Goal: Information Seeking & Learning: Learn about a topic

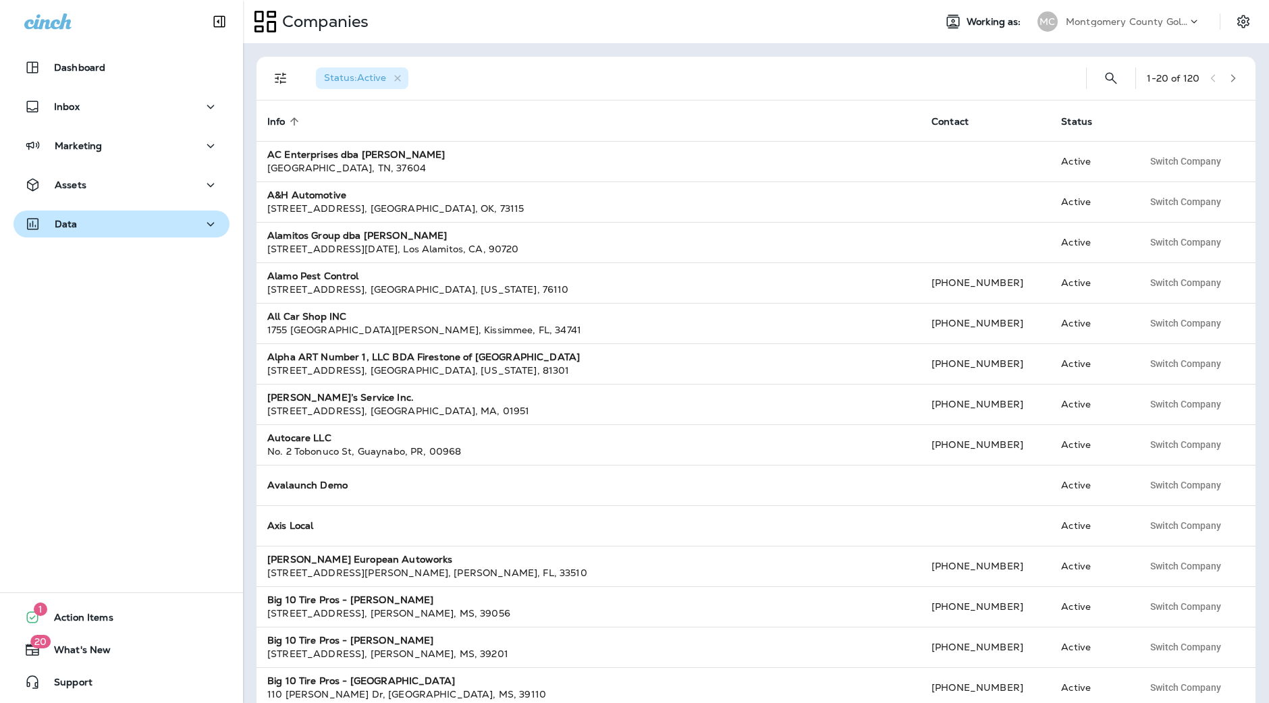
click at [117, 221] on div "Data" at bounding box center [121, 224] width 194 height 17
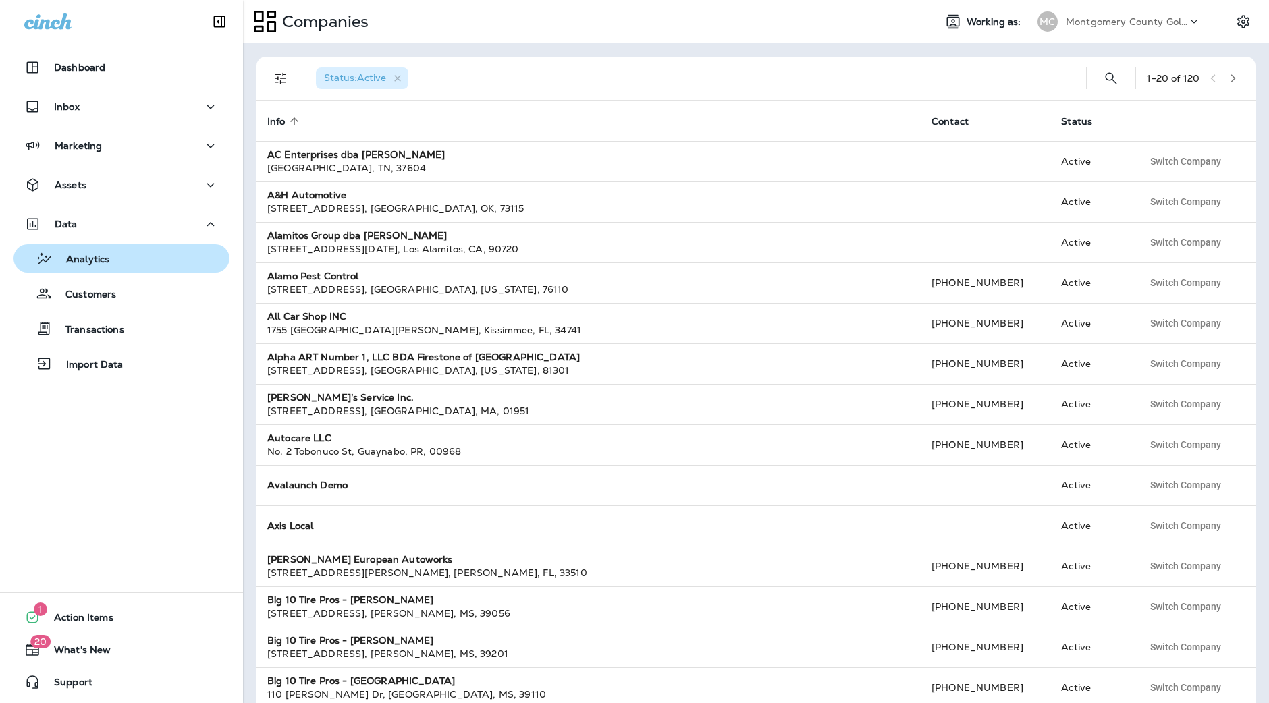
click at [116, 252] on div "Analytics" at bounding box center [121, 258] width 205 height 20
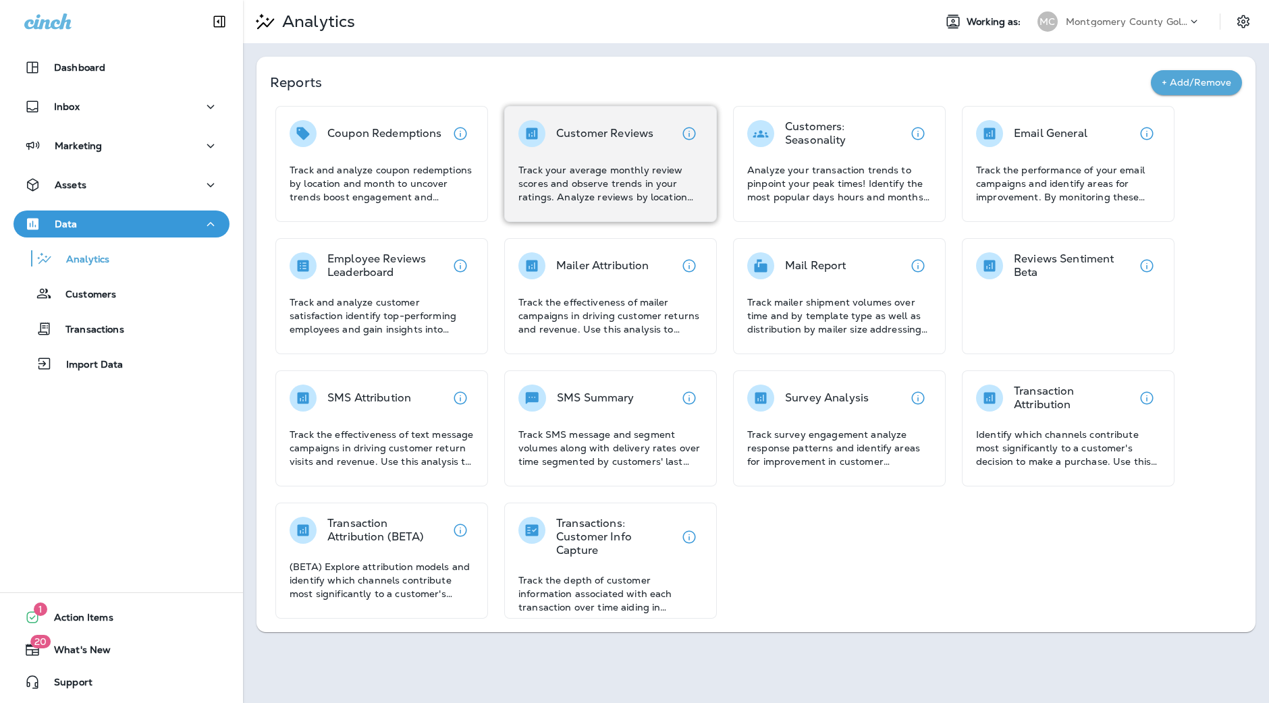
click at [643, 194] on p "Track your average monthly review scores and observe trends in your ratings. An…" at bounding box center [610, 183] width 184 height 40
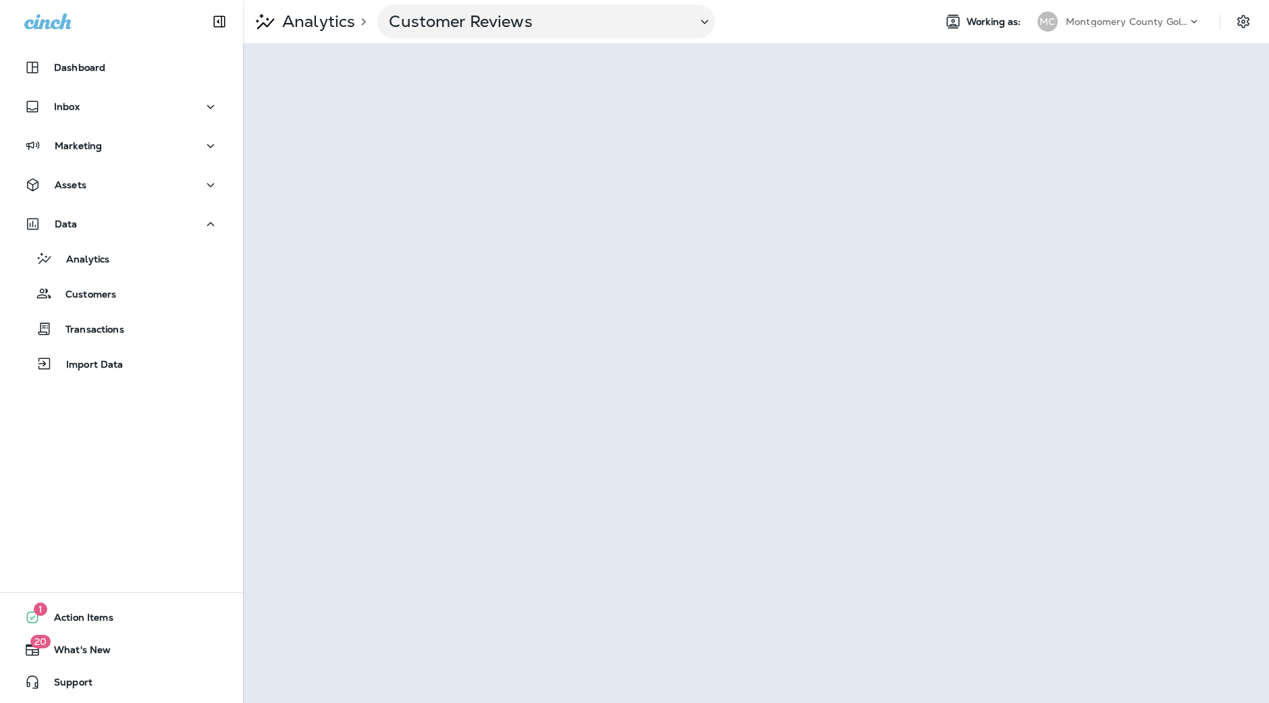
click at [1130, 1] on div "Analytics > Customer Reviews Working as: MC Montgomery County Golf ([GEOGRAPHIC…" at bounding box center [756, 21] width 1026 height 43
click at [1120, 8] on div "MC Montgomery County Golf ([GEOGRAPHIC_DATA])" at bounding box center [1119, 21] width 180 height 27
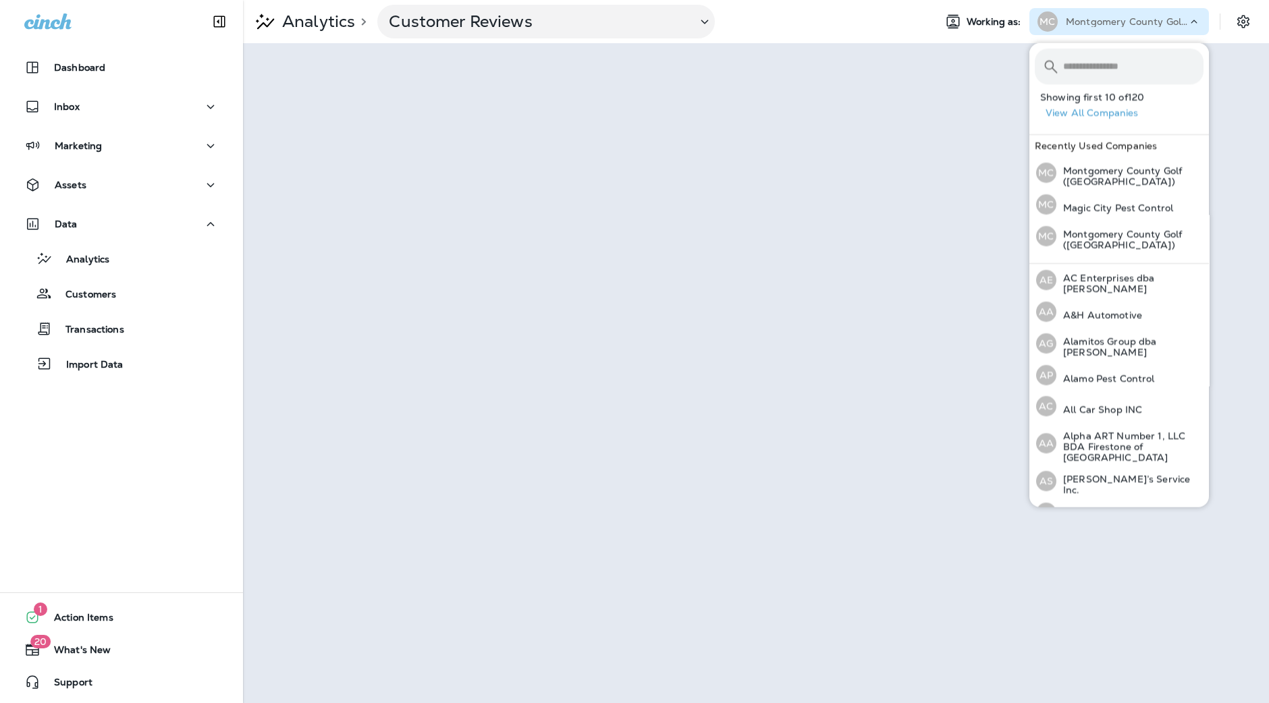
click at [1113, 16] on p "Montgomery County Golf ([GEOGRAPHIC_DATA])" at bounding box center [1126, 21] width 121 height 11
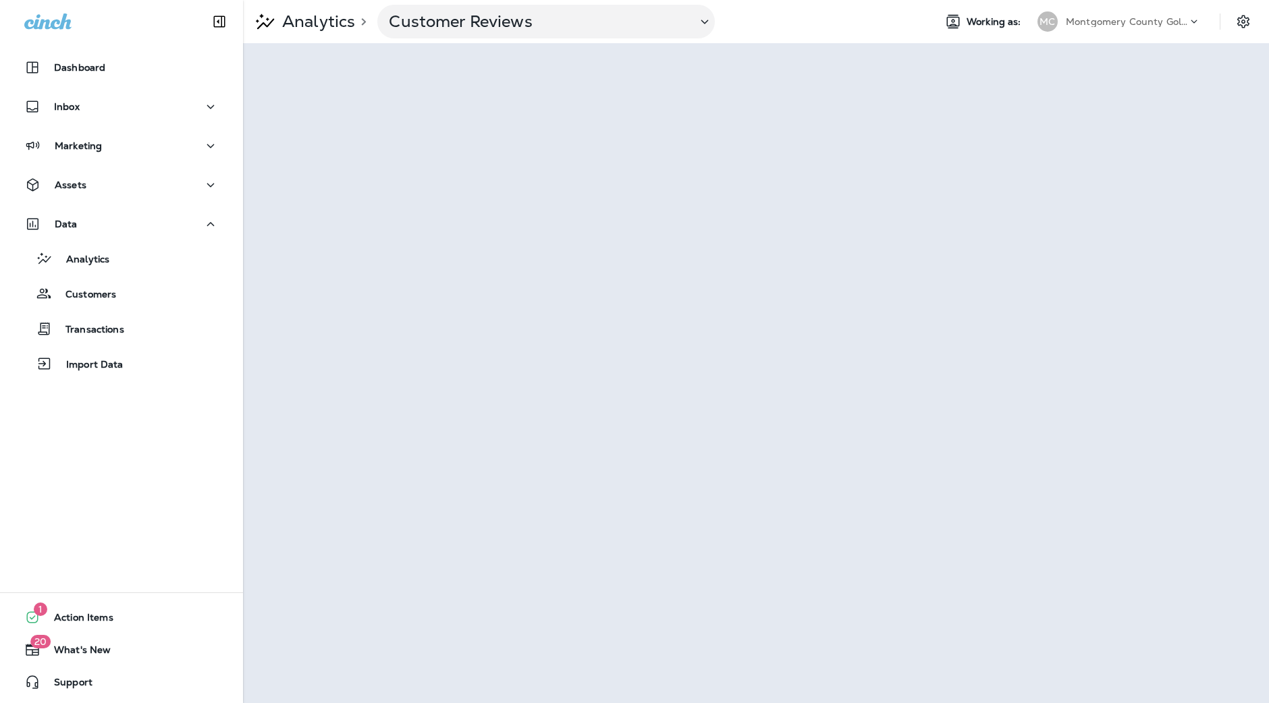
click at [1101, 34] on div "MC Montgomery County Golf ([GEOGRAPHIC_DATA])" at bounding box center [1119, 21] width 180 height 27
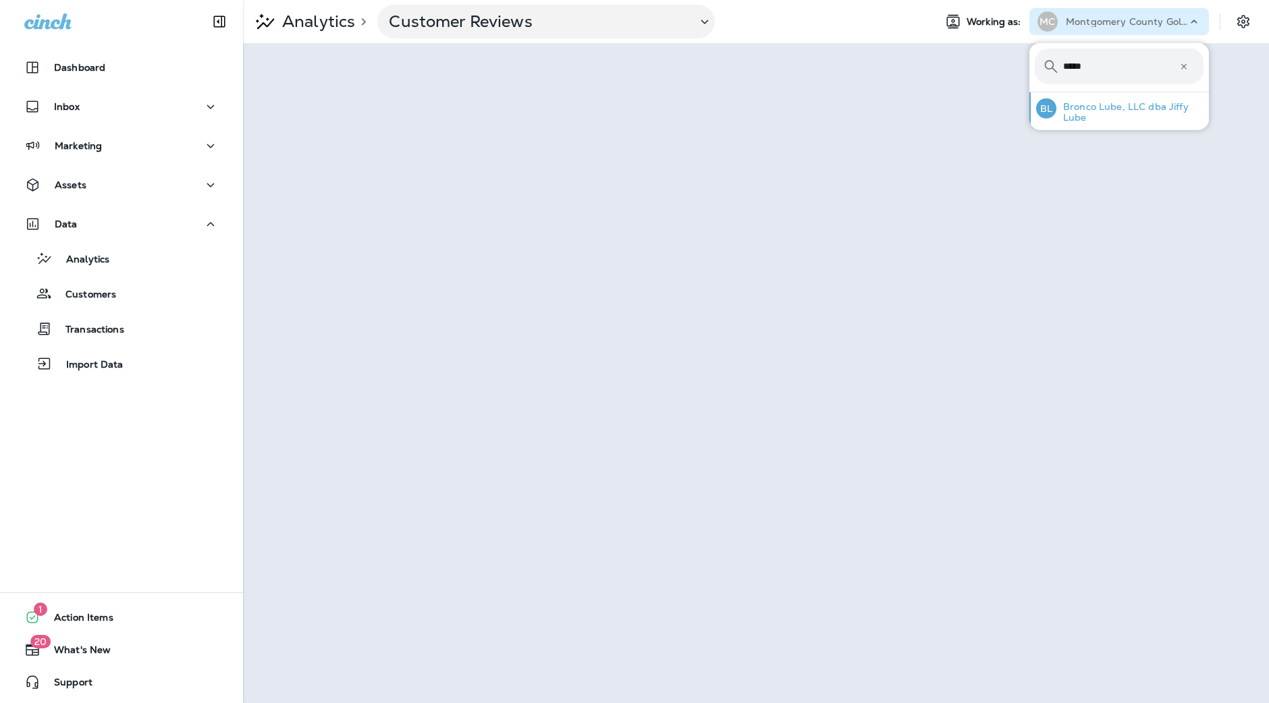
type input "*****"
click at [1087, 113] on p "Bronco Lube, LLC dba Jiffy Lube" at bounding box center [1129, 112] width 147 height 22
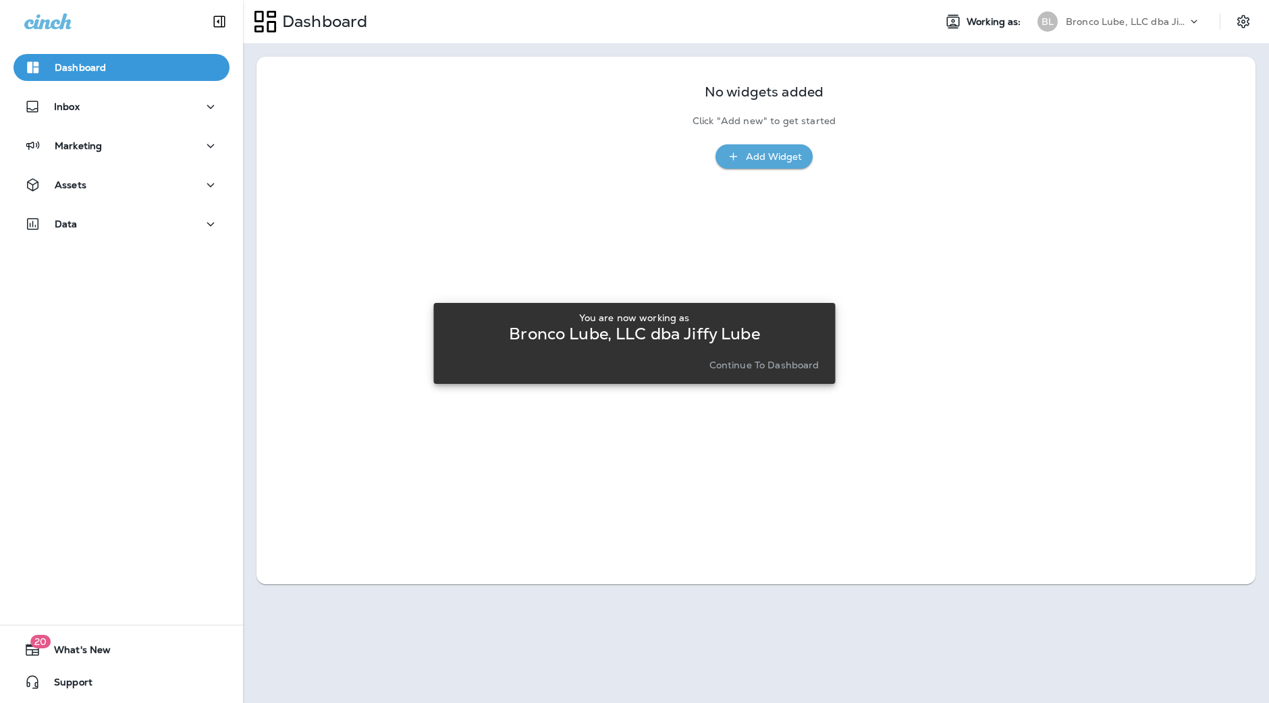
click at [745, 368] on p "Continue to Dashboard" at bounding box center [764, 365] width 110 height 11
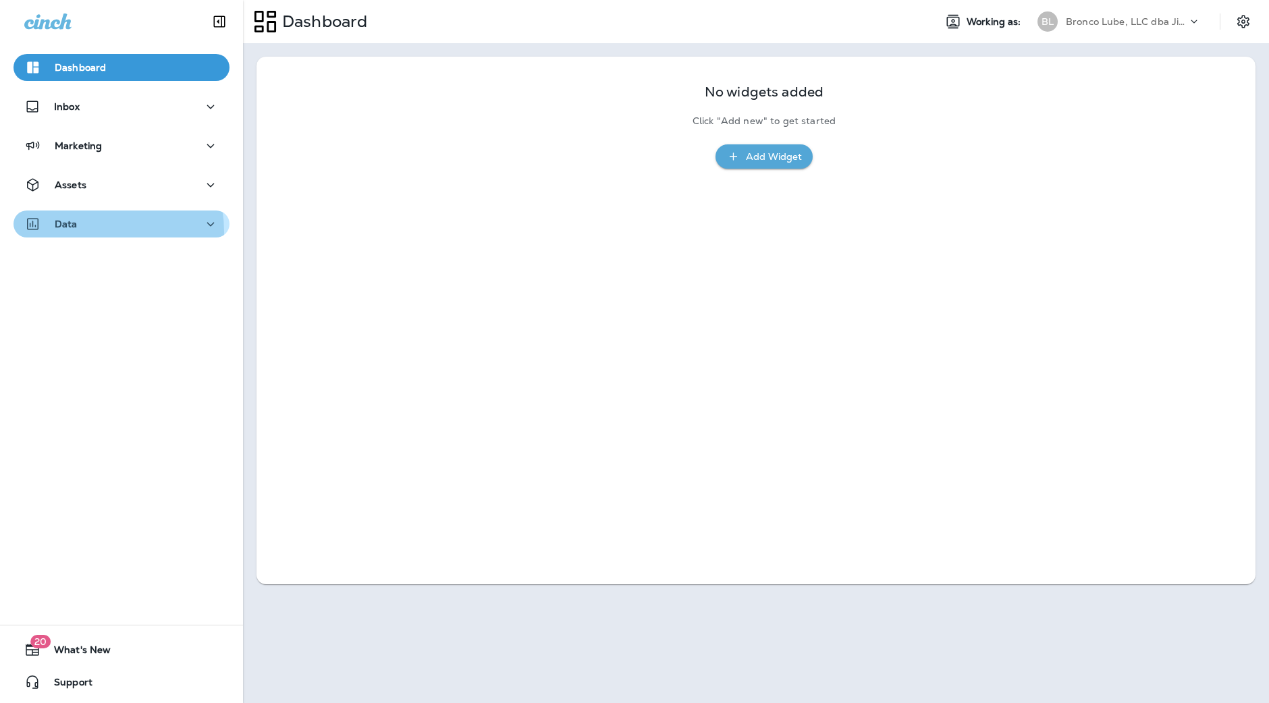
click at [94, 231] on div "Data" at bounding box center [121, 224] width 194 height 17
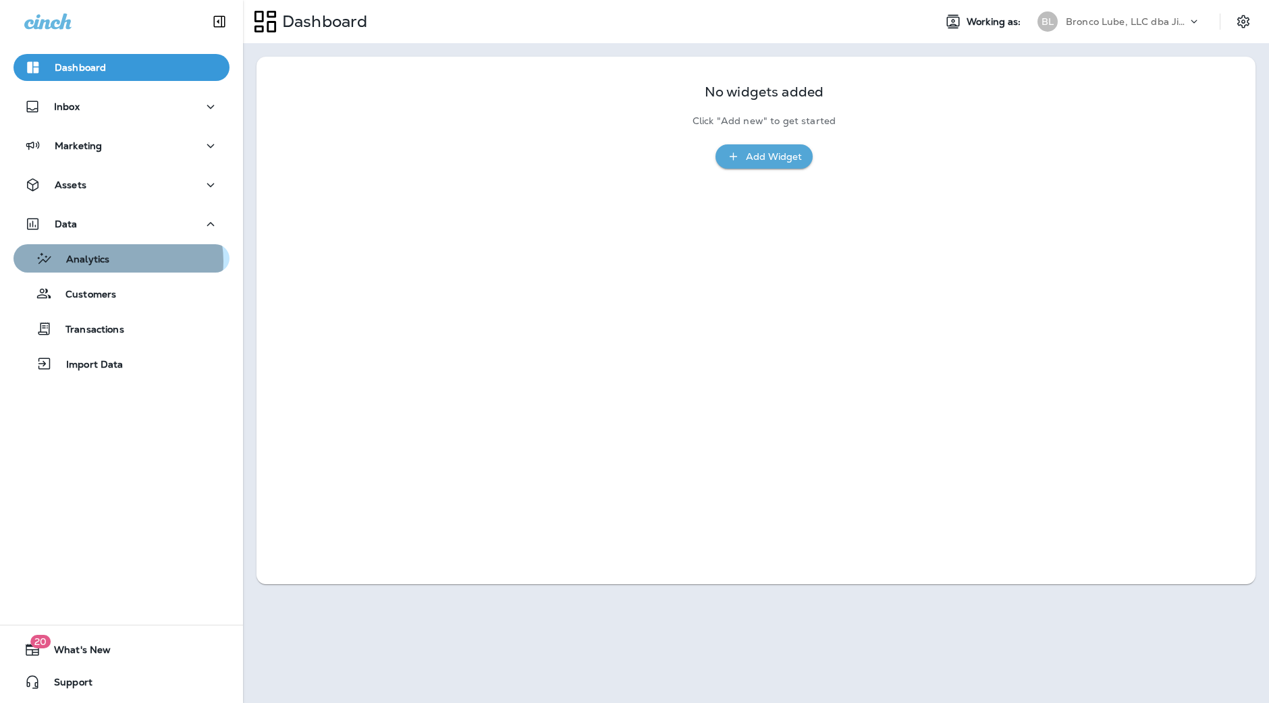
click at [115, 261] on div "Analytics" at bounding box center [121, 258] width 205 height 20
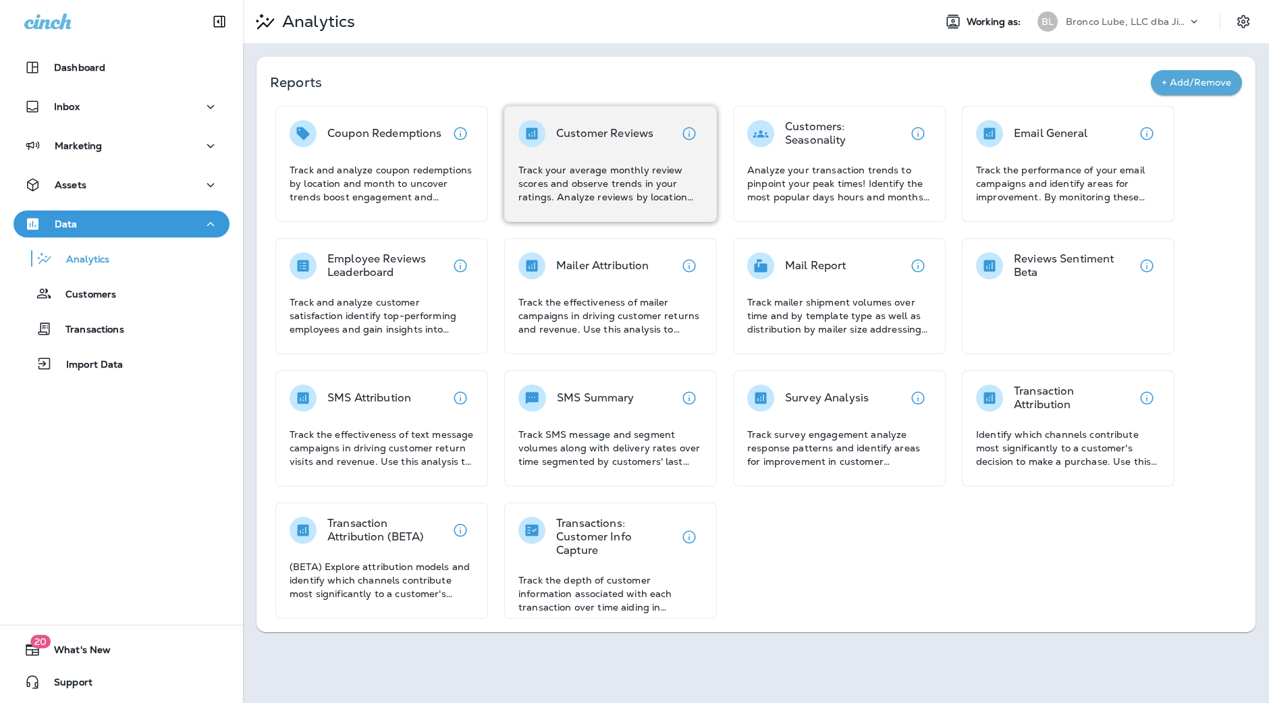
click at [591, 144] on div "Customer Reviews" at bounding box center [604, 133] width 97 height 27
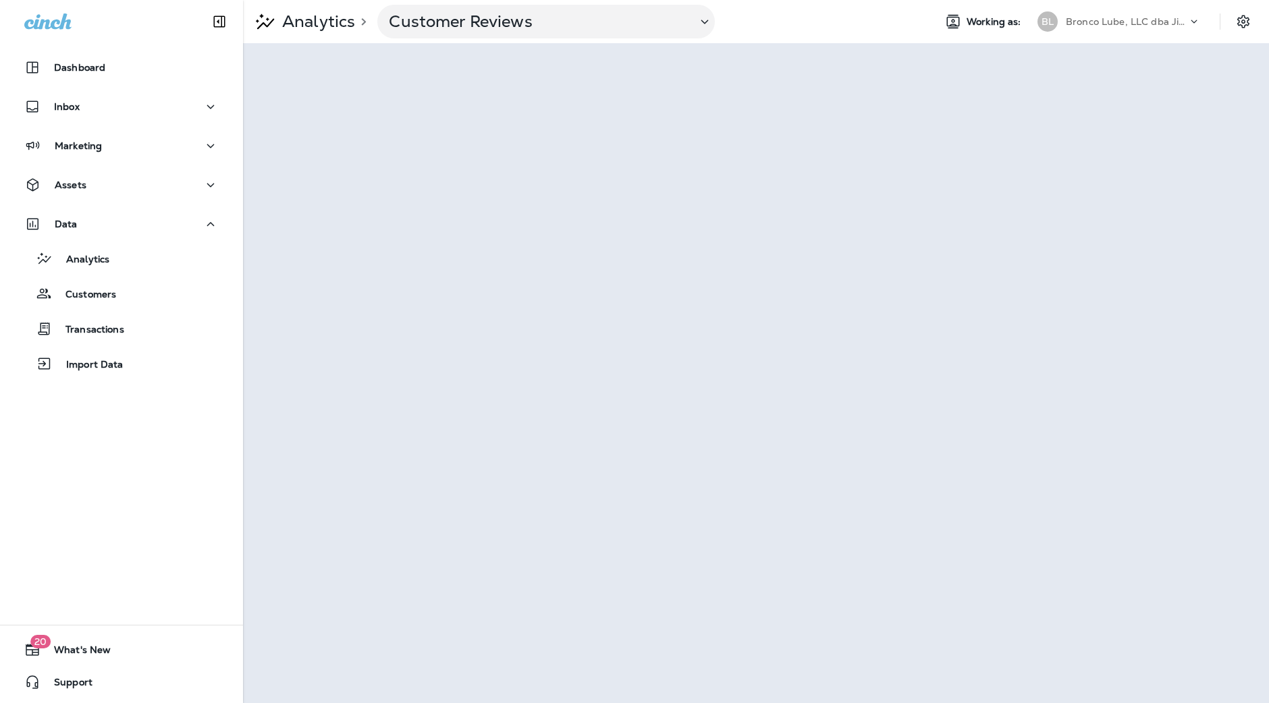
click at [1097, 23] on p "Bronco Lube, LLC dba Jiffy Lube" at bounding box center [1126, 21] width 121 height 11
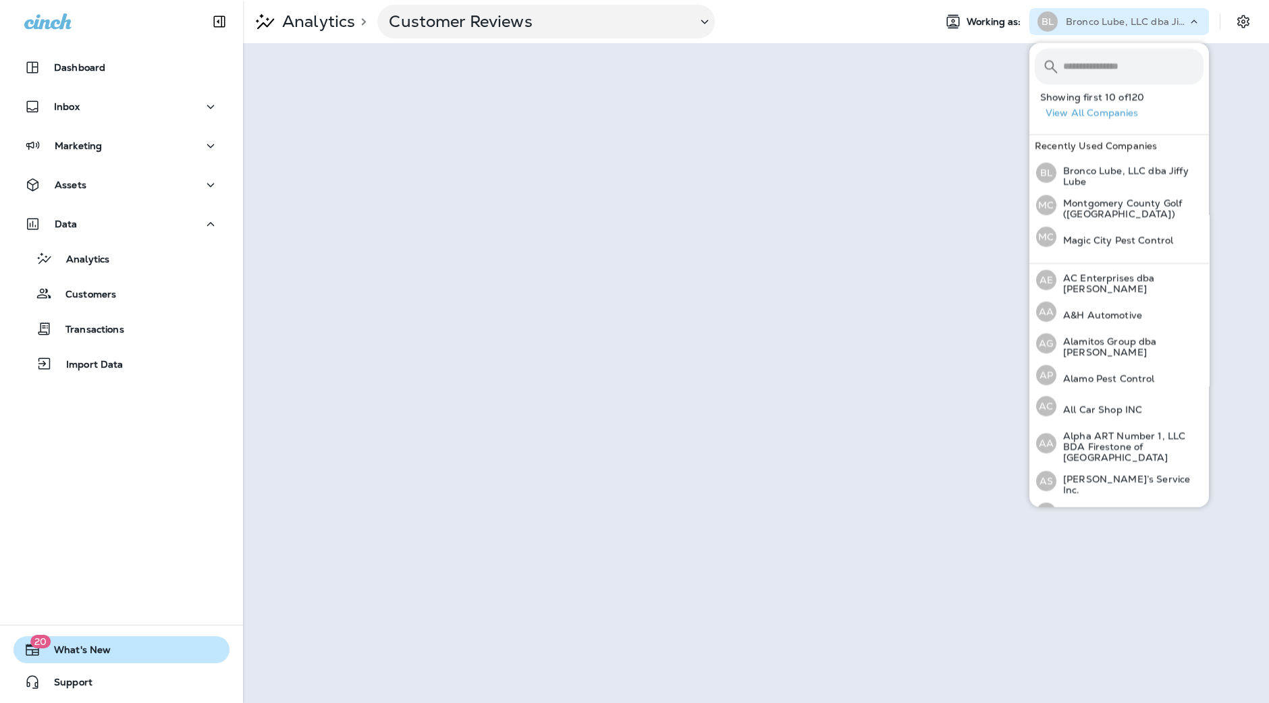
click at [125, 658] on button "20 What's New" at bounding box center [121, 649] width 216 height 27
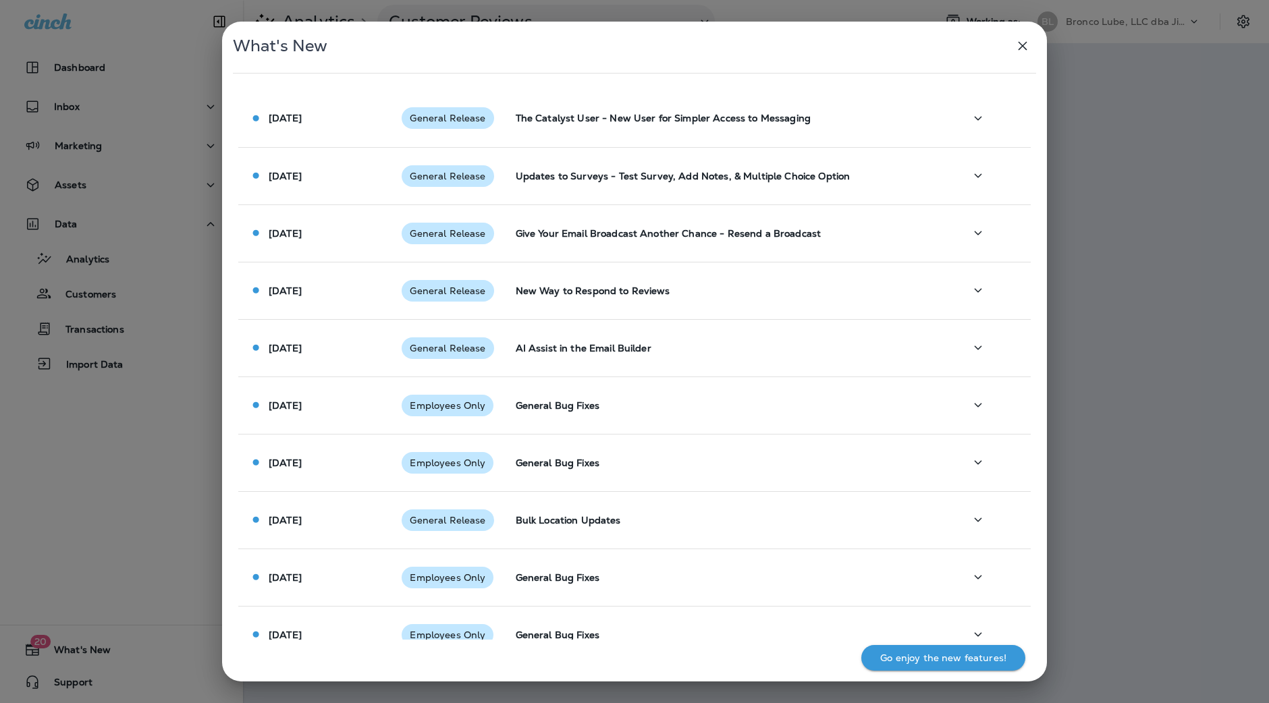
click at [1020, 46] on icon "button" at bounding box center [1022, 46] width 16 height 16
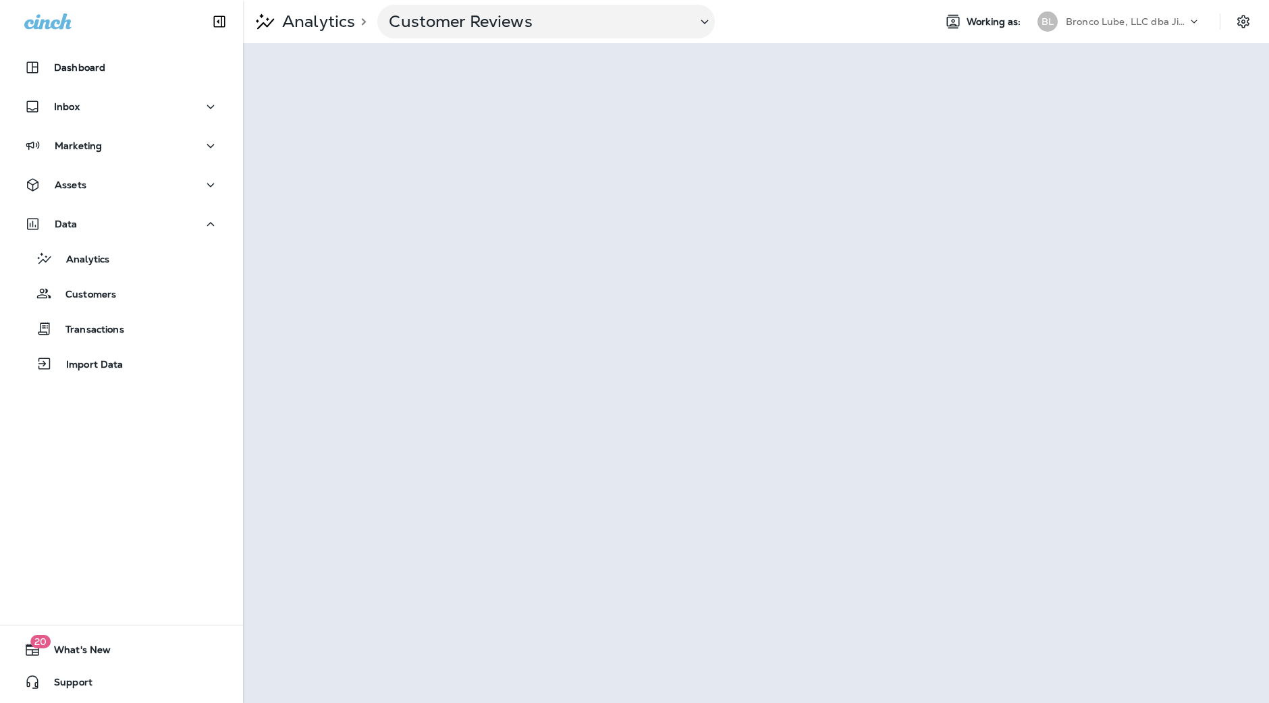
click at [1118, 8] on div "BL Bronco Lube, LLC dba Jiffy Lube" at bounding box center [1119, 21] width 180 height 27
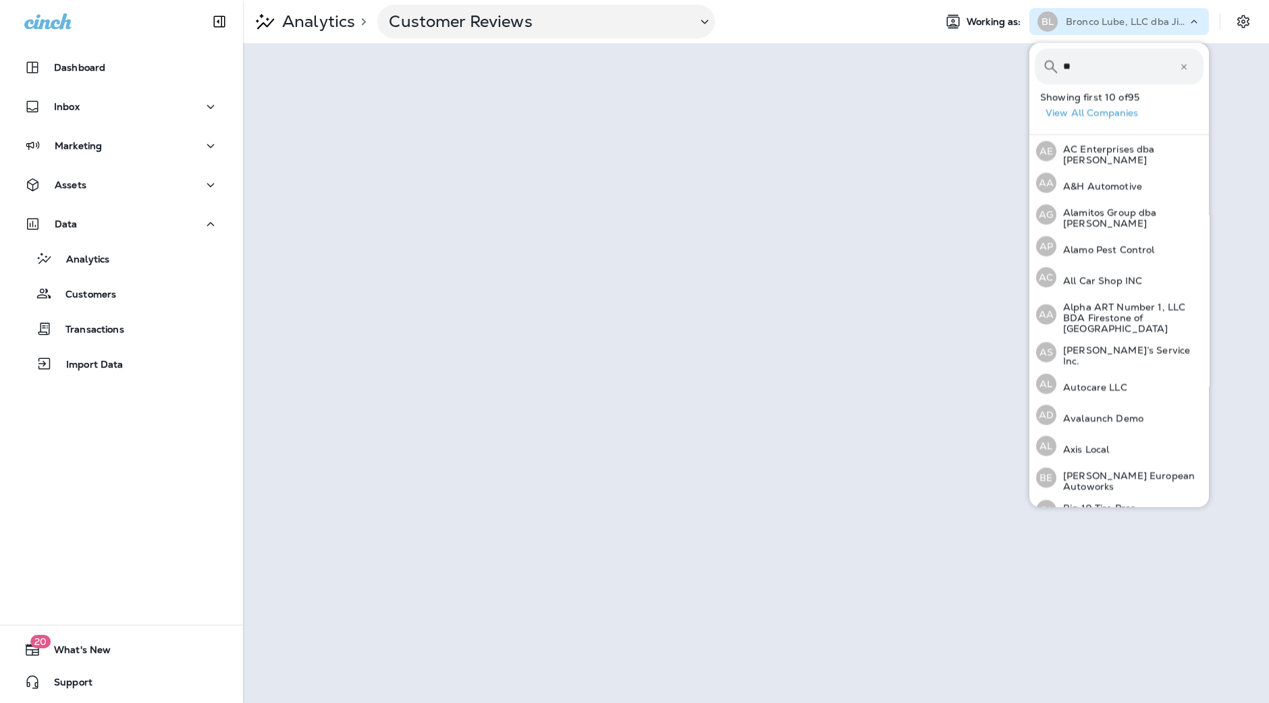
type input "*"
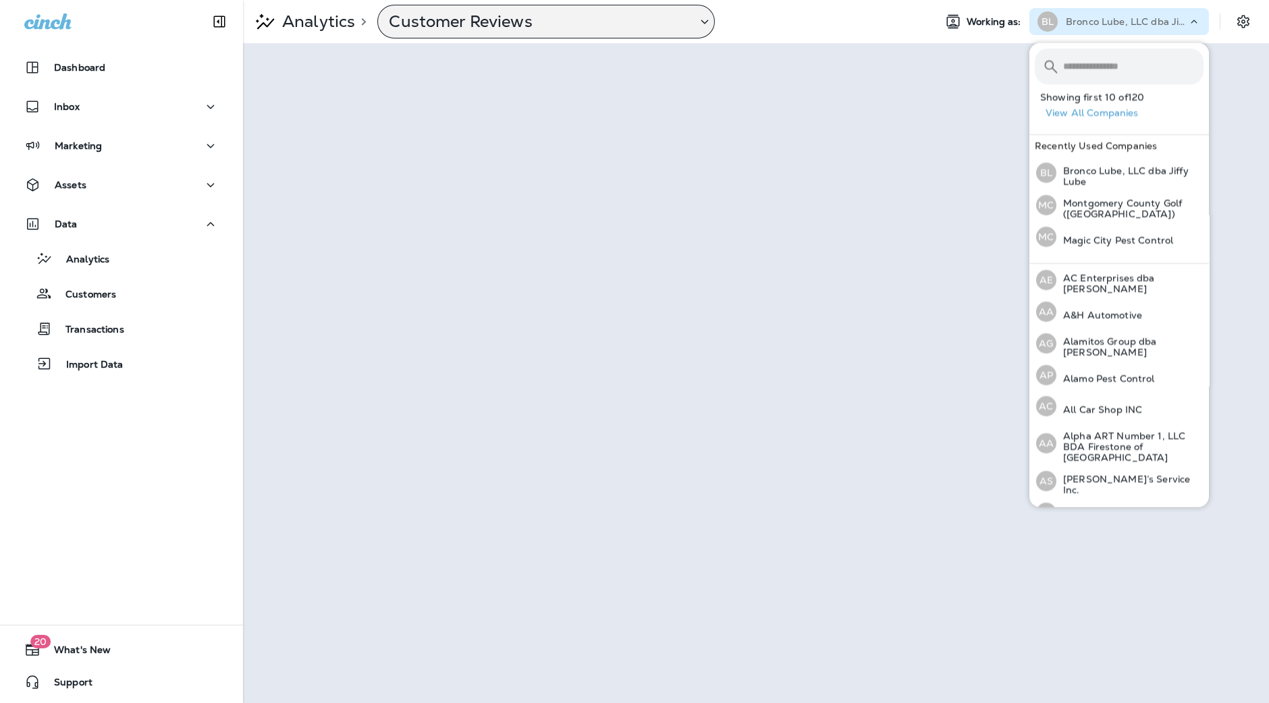
click at [516, 22] on p "Customer Reviews" at bounding box center [537, 21] width 297 height 20
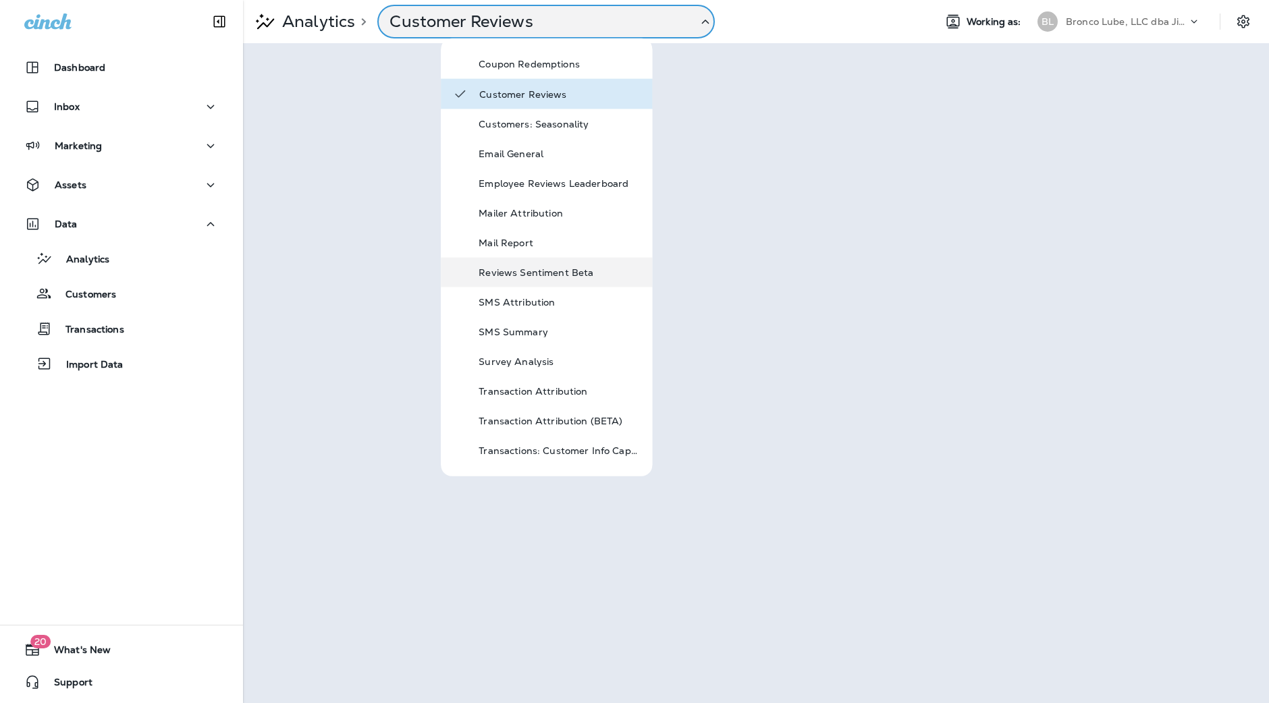
click at [551, 276] on p "Reviews Sentiment Beta" at bounding box center [560, 272] width 162 height 11
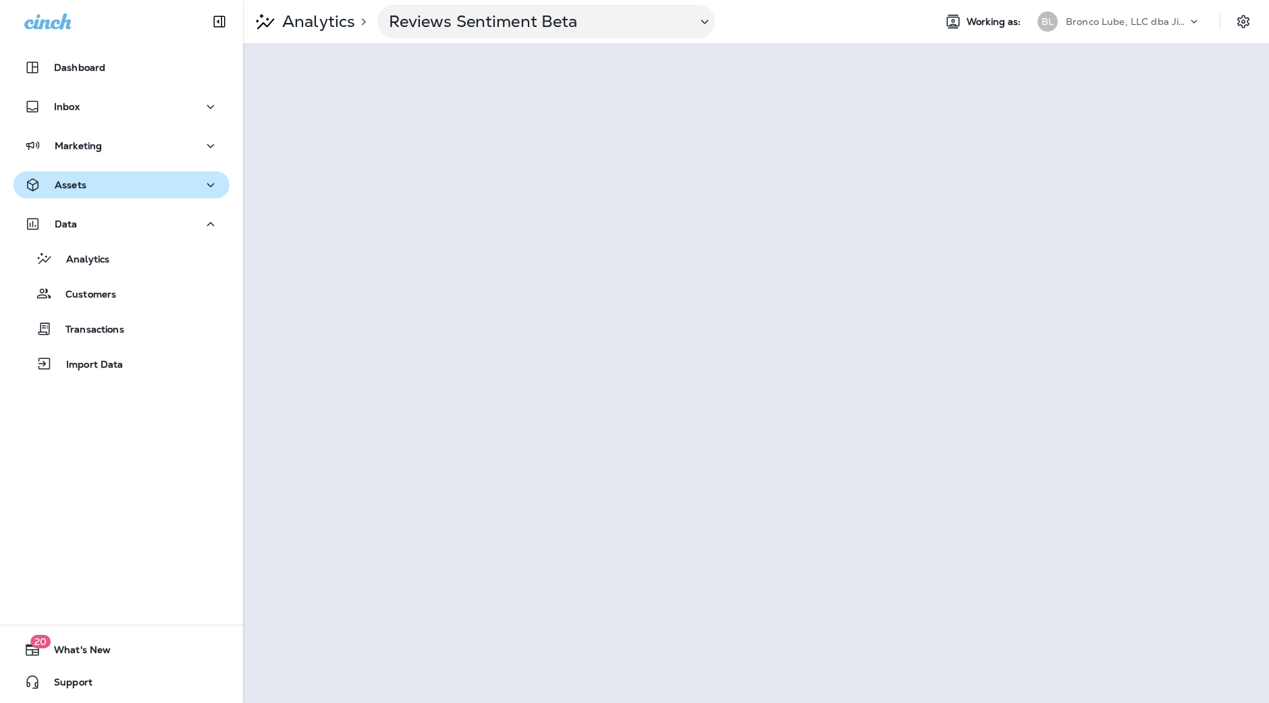
click at [152, 186] on div "Assets" at bounding box center [121, 185] width 194 height 17
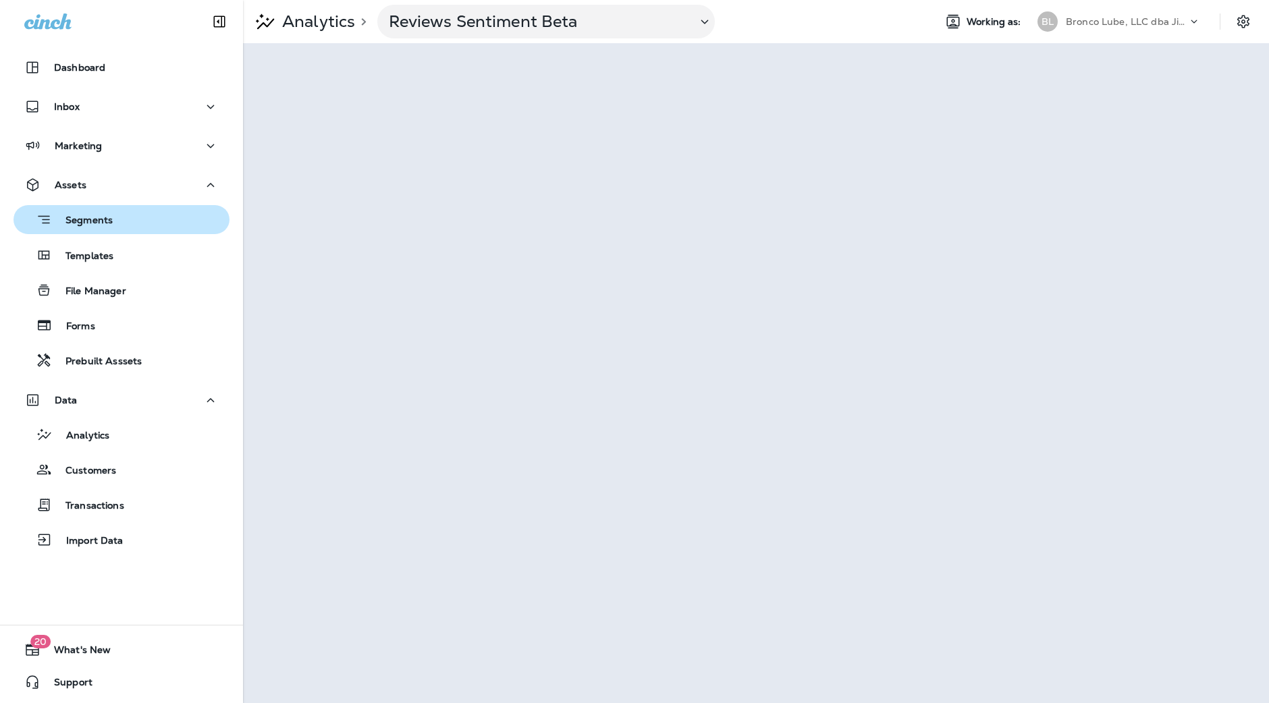
click at [144, 218] on div "Segments" at bounding box center [121, 219] width 205 height 21
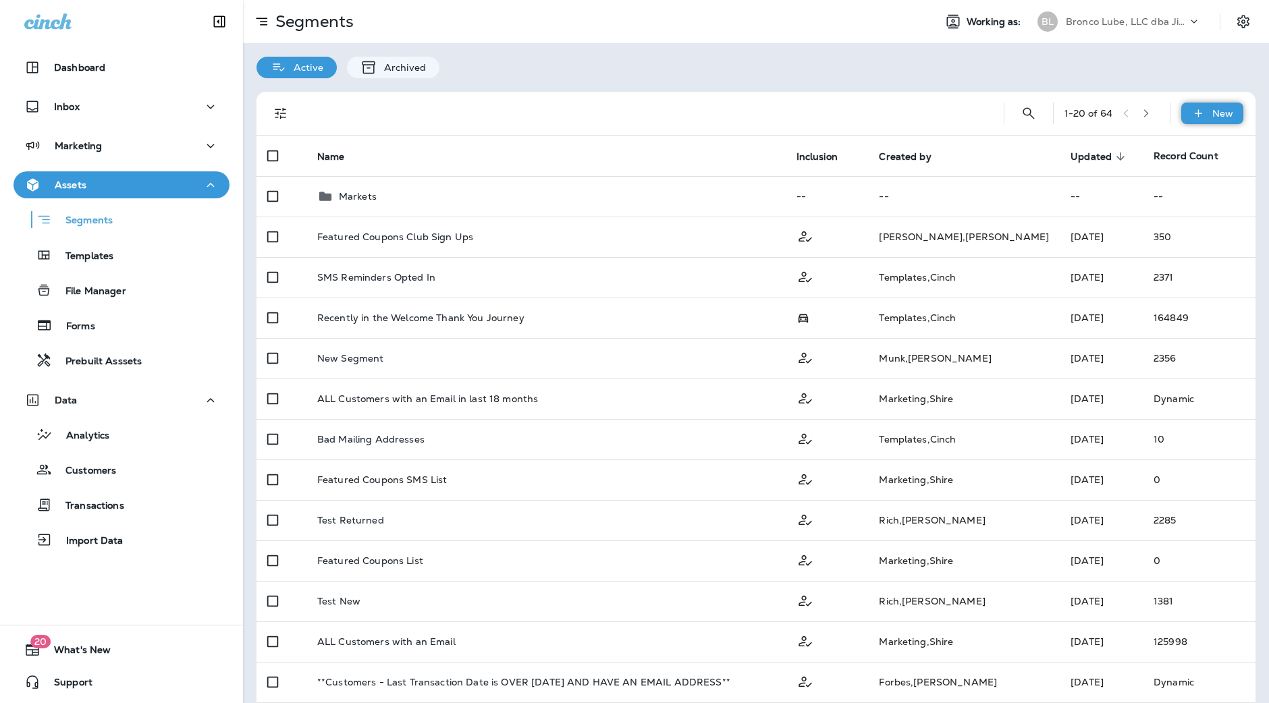
click at [1194, 113] on div "New" at bounding box center [1212, 114] width 62 height 22
click at [1191, 110] on icon at bounding box center [1198, 113] width 14 height 13
click at [1199, 107] on div "New" at bounding box center [1212, 114] width 62 height 22
click at [550, 113] on div at bounding box center [643, 113] width 677 height 43
click at [141, 180] on div "Assets" at bounding box center [121, 185] width 194 height 17
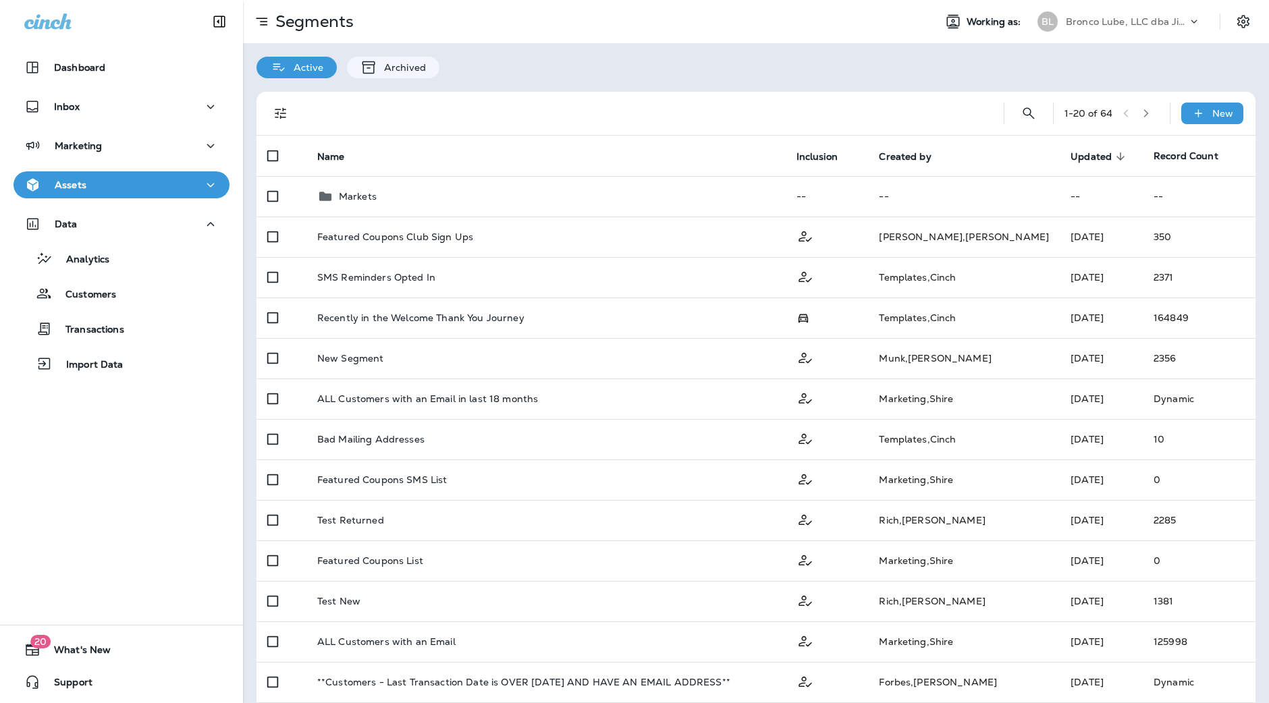
click at [141, 180] on div "Assets" at bounding box center [121, 185] width 194 height 17
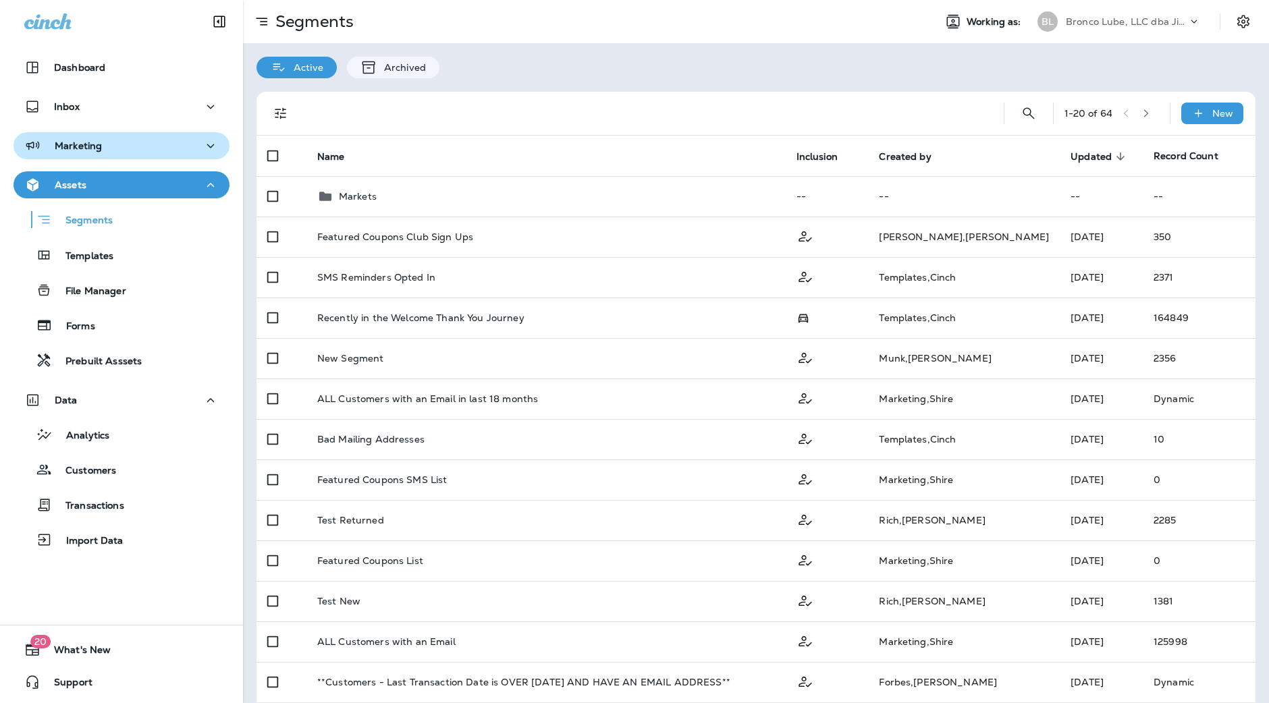
click at [138, 141] on div "Marketing" at bounding box center [121, 146] width 194 height 17
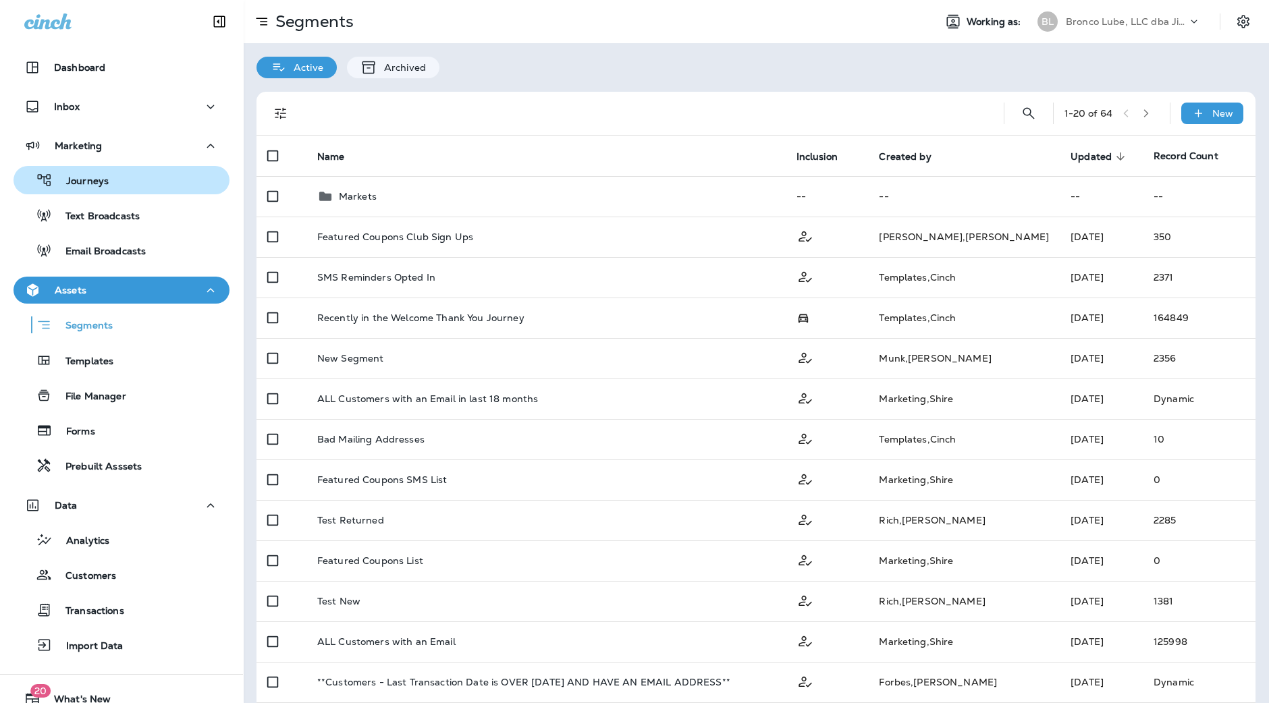
click at [135, 175] on div "Journeys" at bounding box center [121, 180] width 205 height 20
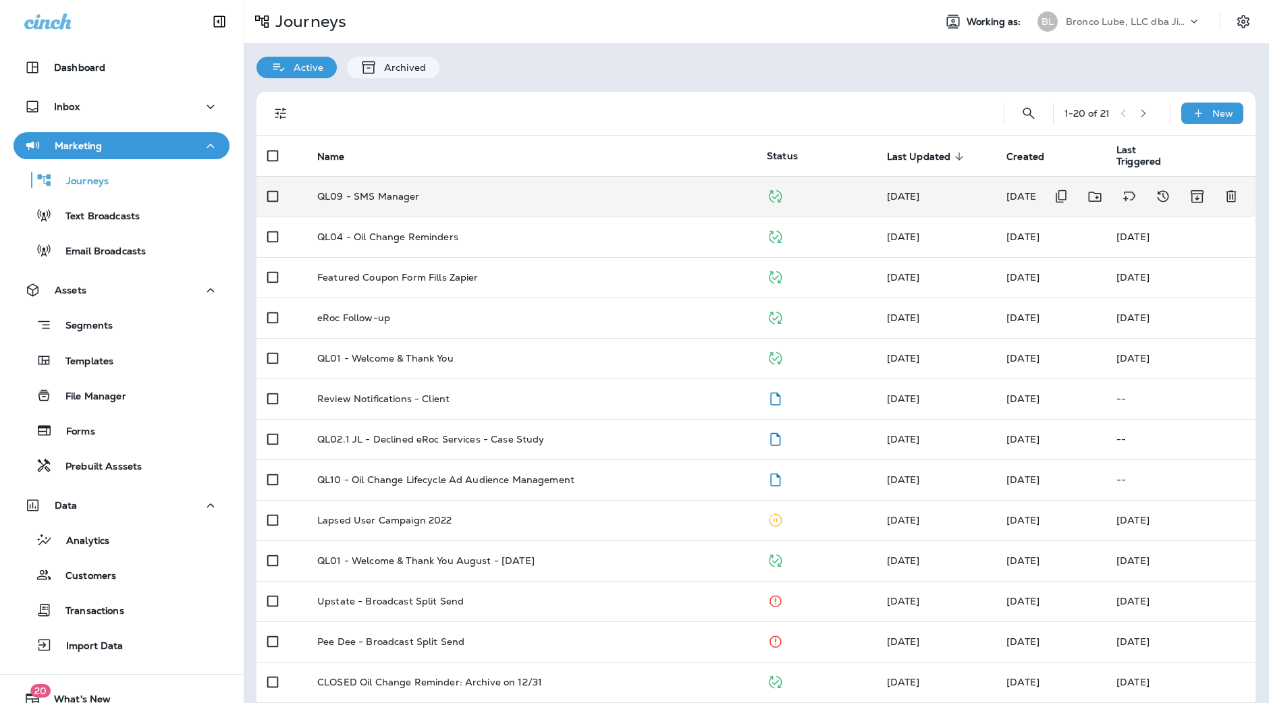
click at [551, 202] on td "QL09 - SMS Manager" at bounding box center [530, 196] width 449 height 40
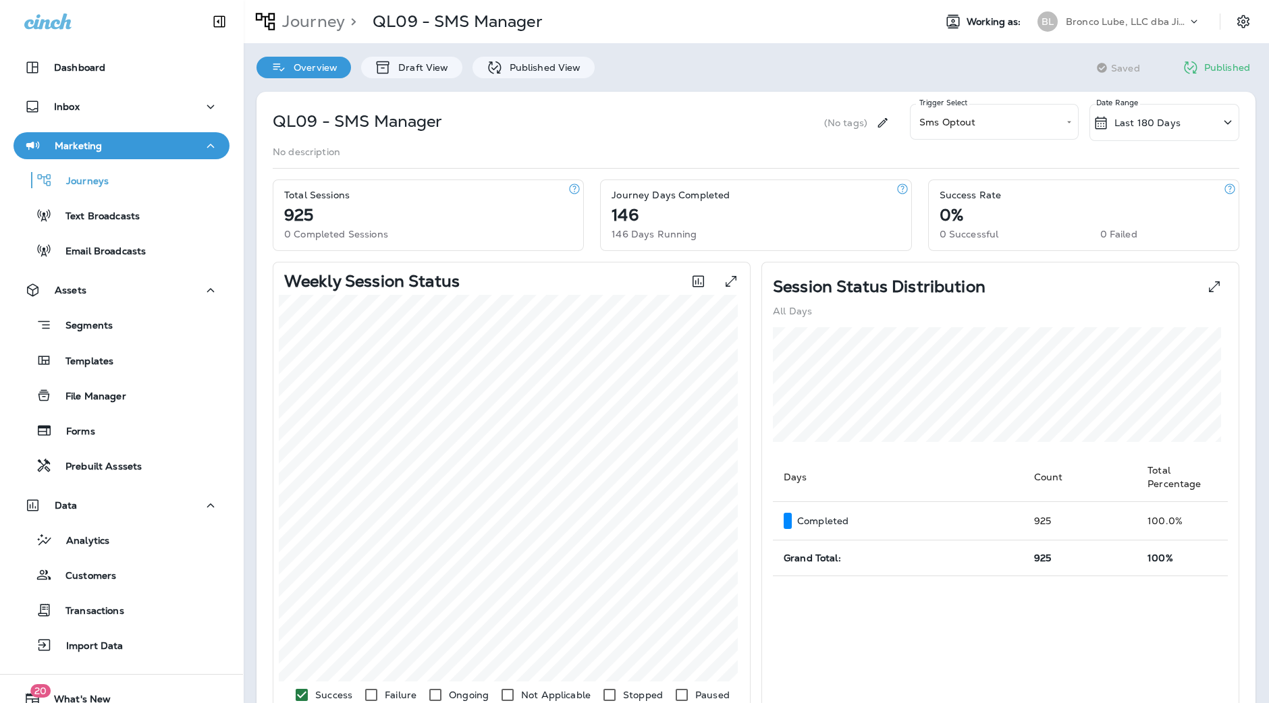
click at [1174, 119] on div "Last 180 Days" at bounding box center [1164, 122] width 150 height 37
click at [1240, 152] on icon at bounding box center [1240, 156] width 16 height 16
click at [1141, 127] on p "Last 180 Days" at bounding box center [1147, 122] width 66 height 11
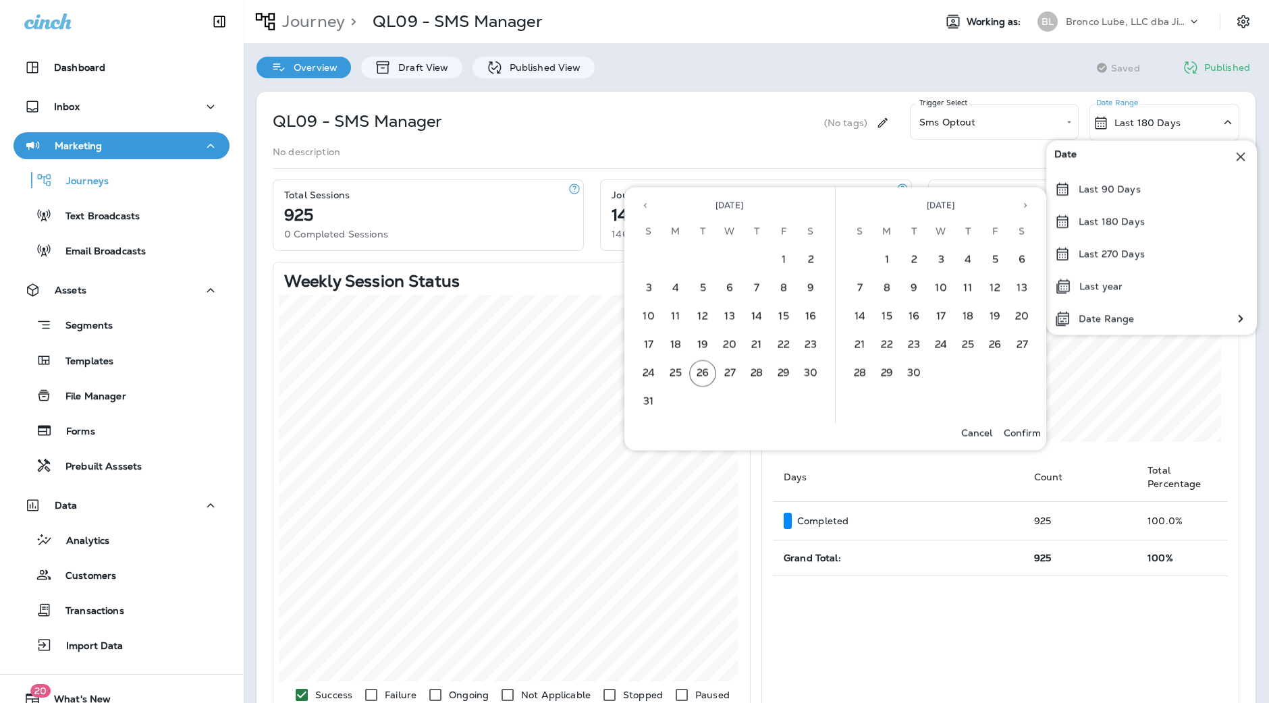
click at [815, 101] on div "**********" at bounding box center [755, 568] width 999 height 953
click at [765, 122] on div "**********" at bounding box center [756, 122] width 966 height 37
